Goal: Task Accomplishment & Management: Use online tool/utility

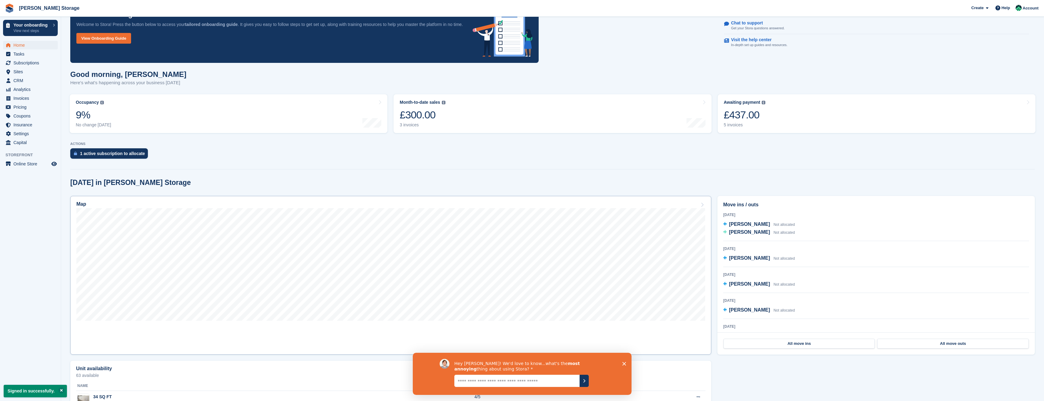
scroll to position [31, 0]
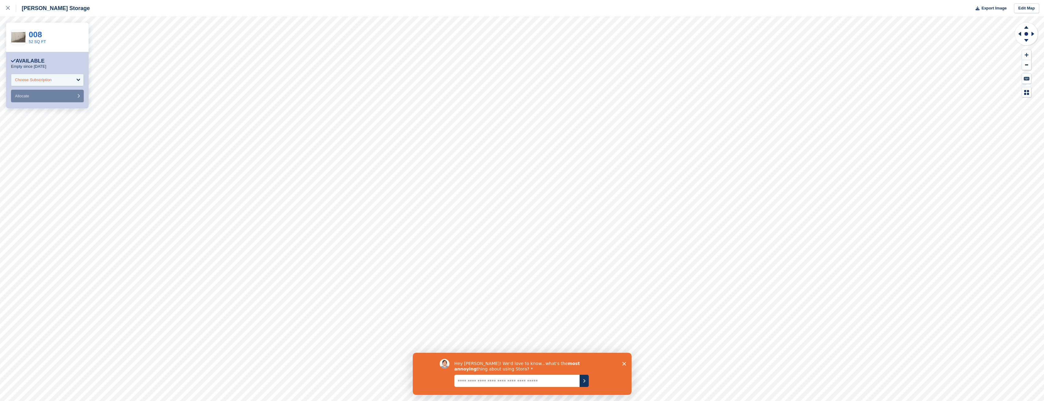
click at [71, 78] on div "Choose Subscription" at bounding box center [47, 80] width 73 height 12
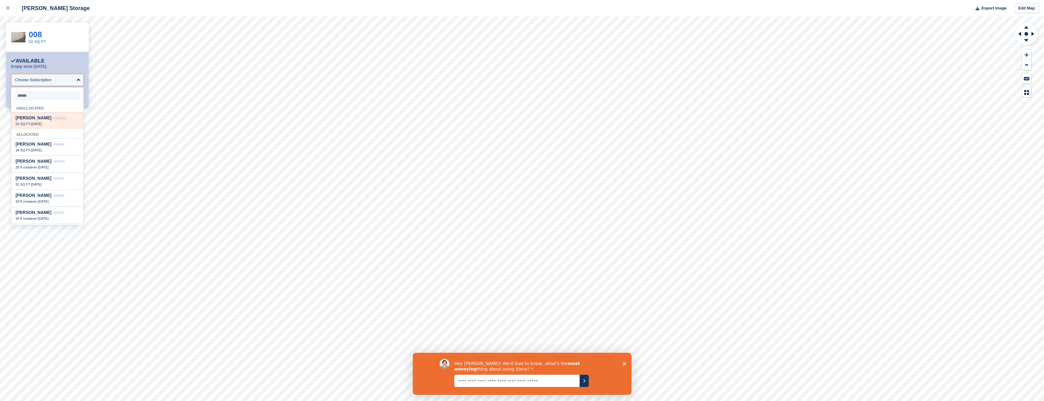
click at [60, 120] on span "#106113" at bounding box center [59, 118] width 13 height 4
select select "******"
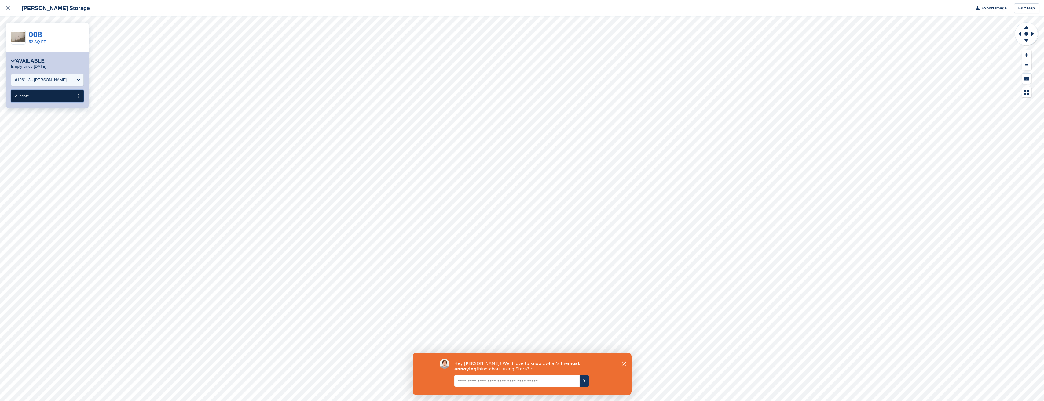
click at [58, 98] on button "Allocate" at bounding box center [47, 96] width 73 height 13
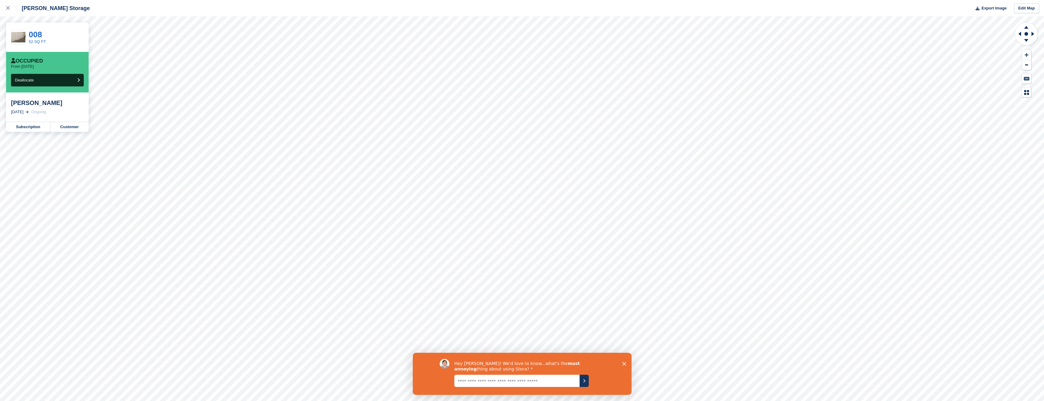
click at [498, 380] on textarea "Give it to us straight... we can take it" at bounding box center [516, 381] width 125 height 12
click at [625, 366] on div "Hey [PERSON_NAME]! We'd love to know...what's the most annoying thing about usi…" at bounding box center [521, 374] width 219 height 42
click at [625, 364] on polygon "Close survey" at bounding box center [624, 364] width 4 height 4
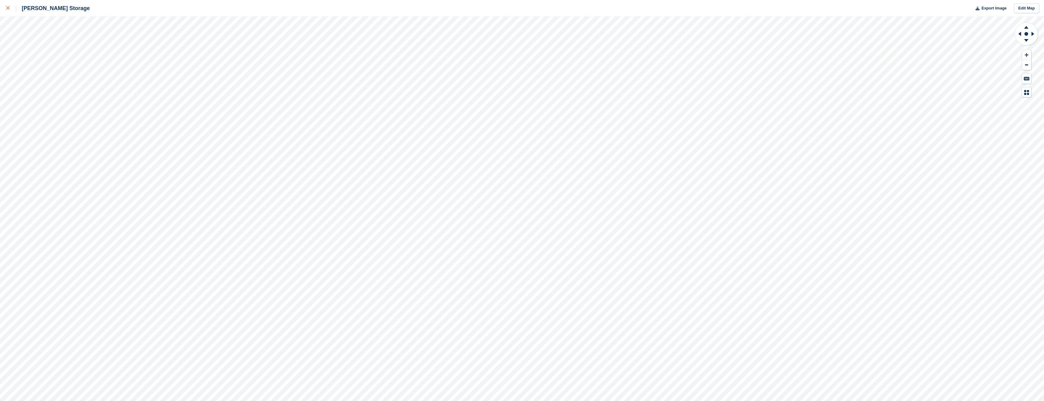
click at [5, 10] on link at bounding box center [8, 8] width 16 height 16
